Goal: Transaction & Acquisition: Purchase product/service

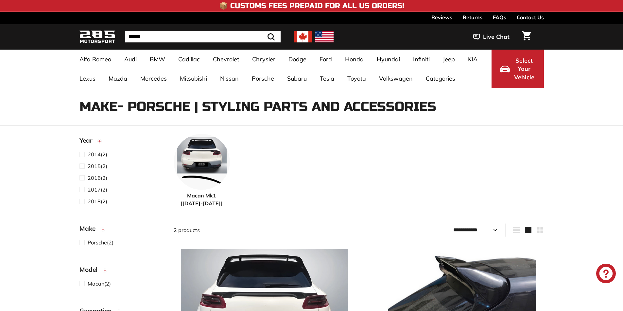
select select "**********"
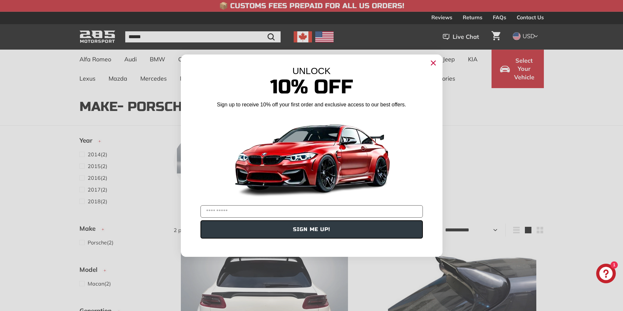
click at [435, 64] on circle "Close dialog" at bounding box center [433, 63] width 10 height 10
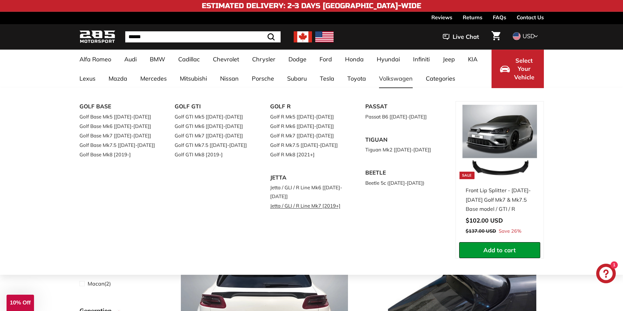
click at [316, 206] on link "Jetta / GLI / R Line Mk7 [2019+]" at bounding box center [308, 205] width 77 height 9
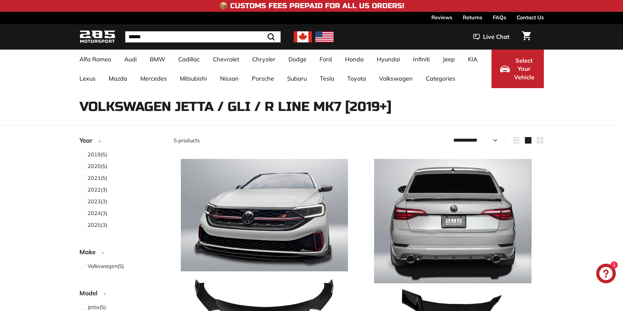
select select "**********"
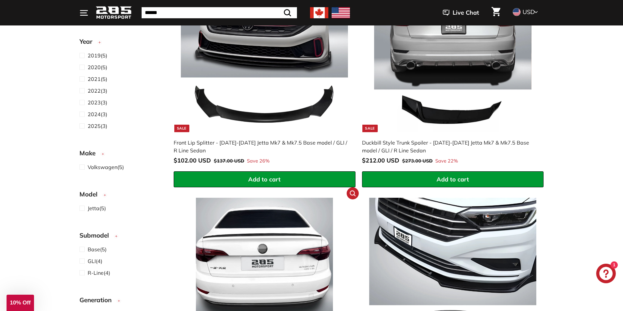
scroll to position [98, 0]
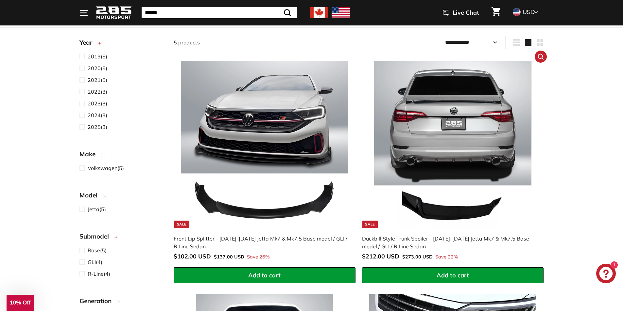
click at [482, 112] on img at bounding box center [452, 144] width 167 height 167
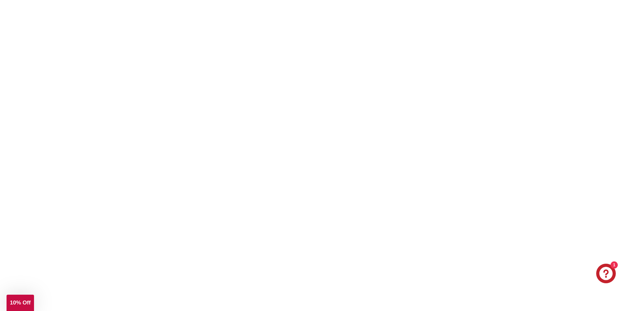
click at [482, 112] on img at bounding box center [452, 144] width 167 height 167
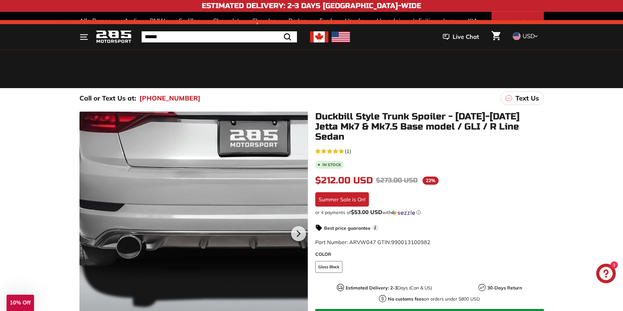
scroll to position [98, 0]
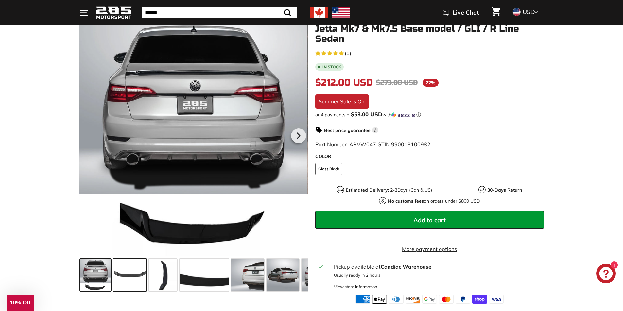
click at [130, 273] on span at bounding box center [129, 275] width 33 height 33
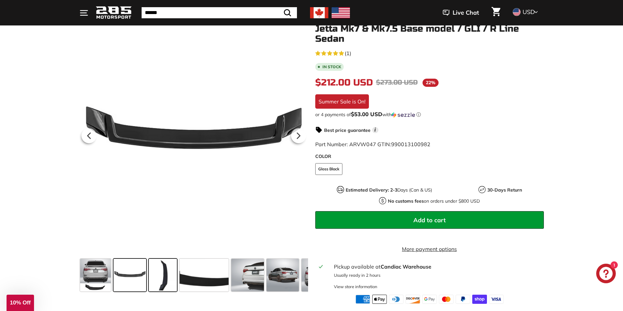
click at [169, 273] on span at bounding box center [163, 275] width 28 height 33
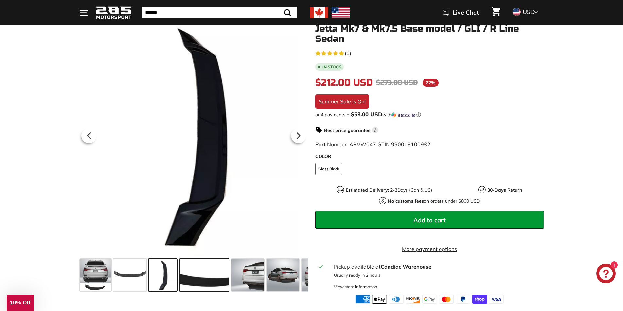
click at [196, 272] on span at bounding box center [203, 275] width 49 height 33
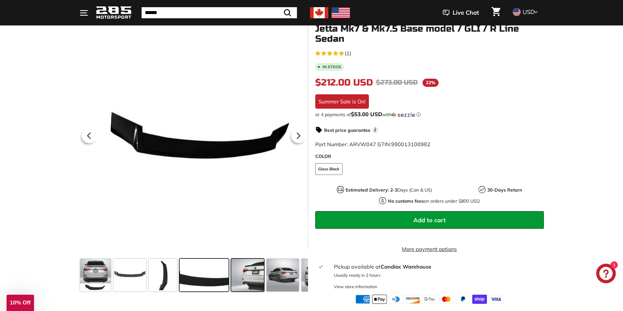
click at [239, 274] on span at bounding box center [247, 275] width 33 height 33
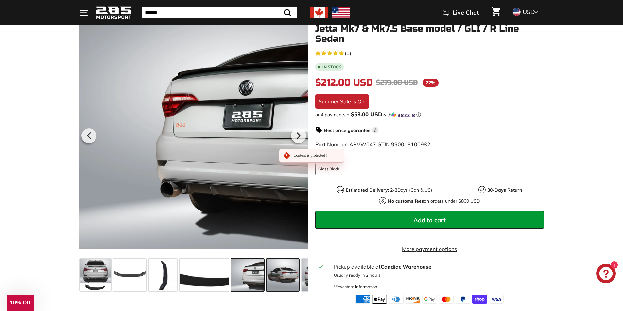
click at [274, 275] on span at bounding box center [282, 275] width 33 height 33
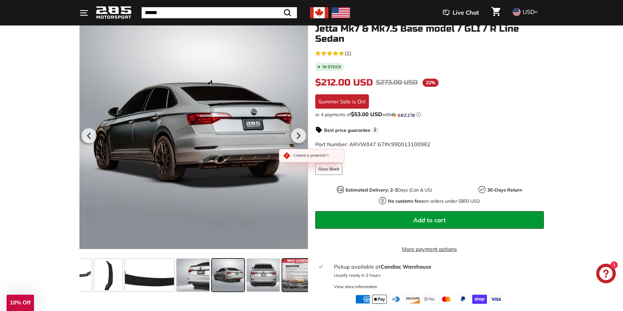
scroll to position [0, 63]
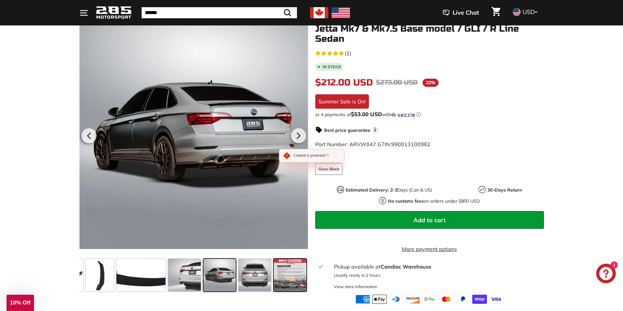
click at [294, 274] on span at bounding box center [290, 275] width 33 height 33
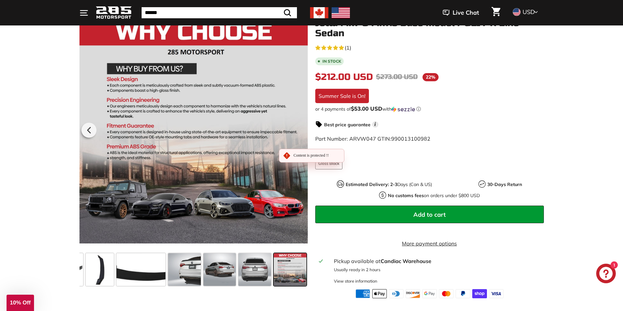
scroll to position [65, 0]
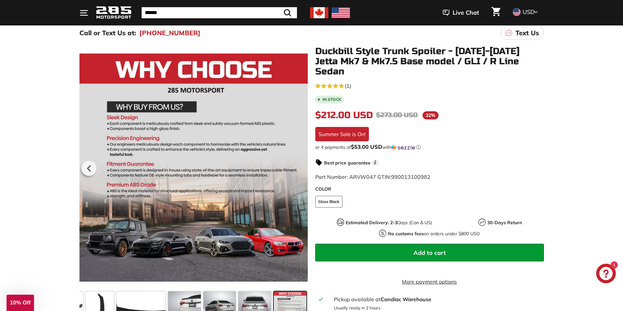
click at [347, 82] on span "(1)" at bounding box center [347, 86] width 7 height 8
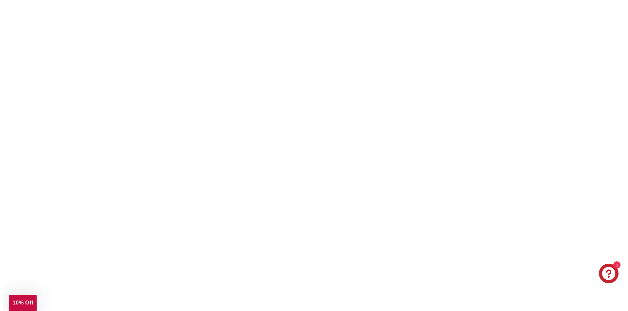
scroll to position [1206, 0]
